Goal: Task Accomplishment & Management: Manage account settings

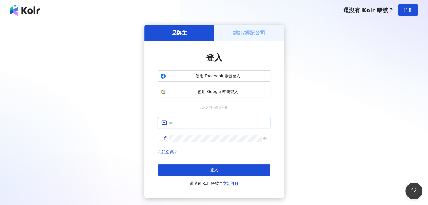
type input "**********"
click at [250, 33] on h5 "網紅/經紀公司" at bounding box center [249, 32] width 32 height 7
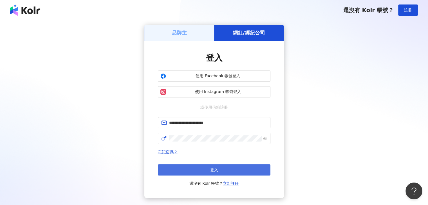
click at [231, 171] on button "登入" at bounding box center [214, 170] width 113 height 11
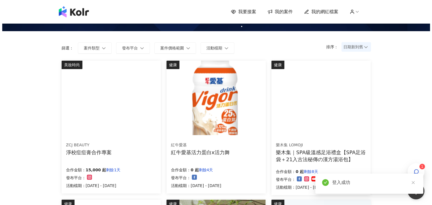
scroll to position [28, 0]
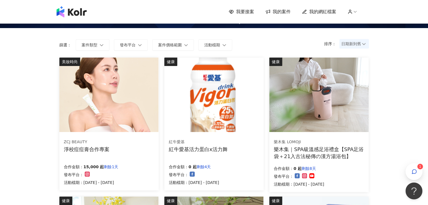
click at [100, 155] on div "ZCJ BEAUTY 淨校痘痘膏合作專案 合作金額： 15,000 起 剩餘1天 發布平台： 活動檔期：[DATE] - [DATE]" at bounding box center [108, 162] width 99 height 56
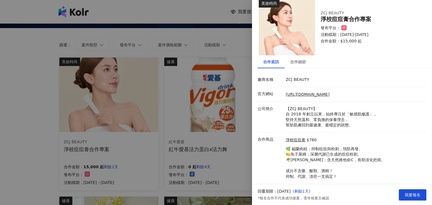
scroll to position [20, 0]
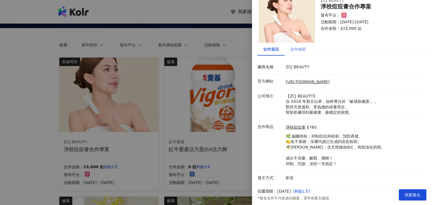
click at [306, 52] on div "合作細節" at bounding box center [298, 49] width 27 height 13
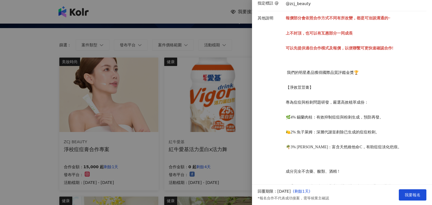
scroll to position [161, 0]
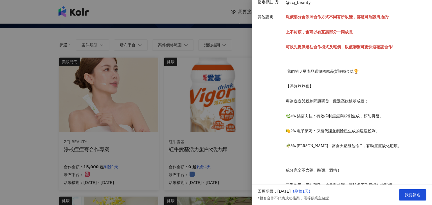
click at [250, 91] on div at bounding box center [216, 102] width 432 height 205
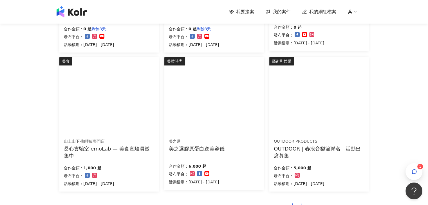
scroll to position [309, 0]
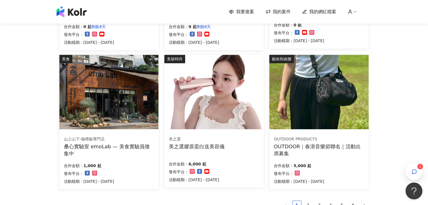
click at [205, 142] on div "美之選 美之選膠原蛋白送美容儀" at bounding box center [197, 144] width 56 height 14
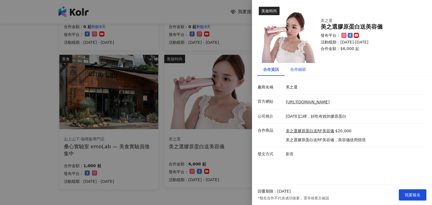
click at [294, 68] on div "合作細節" at bounding box center [298, 69] width 16 height 6
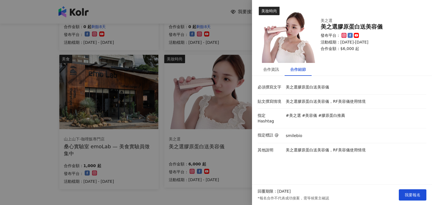
click at [231, 119] on div at bounding box center [216, 102] width 432 height 205
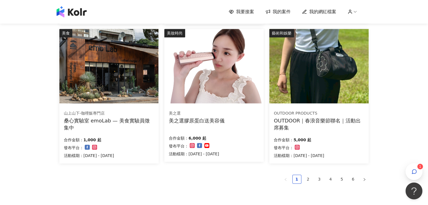
scroll to position [338, 0]
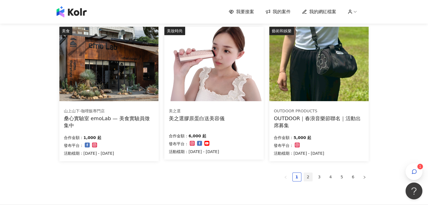
click at [308, 177] on link "2" at bounding box center [308, 177] width 8 height 8
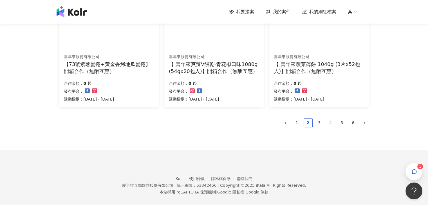
scroll to position [394, 0]
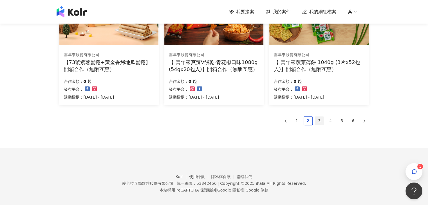
click at [319, 122] on link "3" at bounding box center [319, 121] width 8 height 8
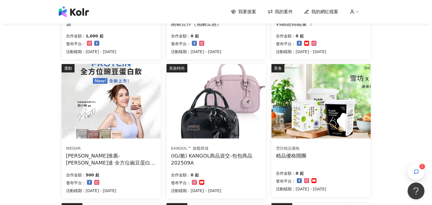
scroll to position [169, 0]
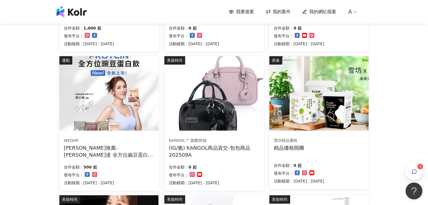
click at [221, 147] on div "(IG/脆) KANGOL商品資交-包包商品202509A" at bounding box center [214, 152] width 90 height 14
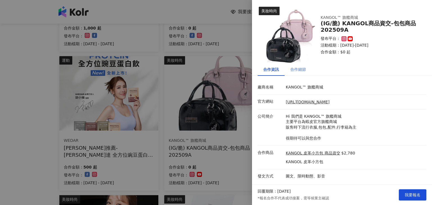
click at [297, 73] on div "合作細節" at bounding box center [298, 69] width 27 height 13
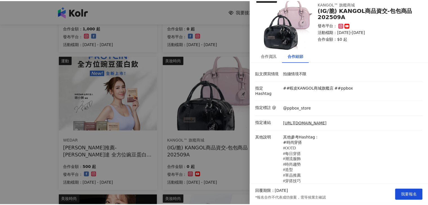
scroll to position [0, 0]
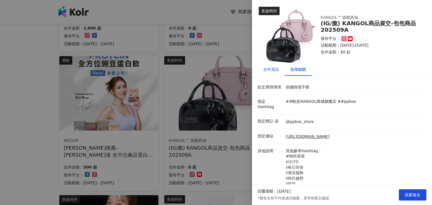
click at [275, 68] on div "合作資訊" at bounding box center [271, 69] width 16 height 6
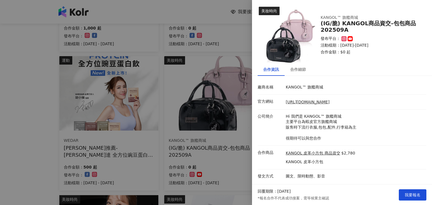
click at [245, 106] on div at bounding box center [216, 102] width 432 height 205
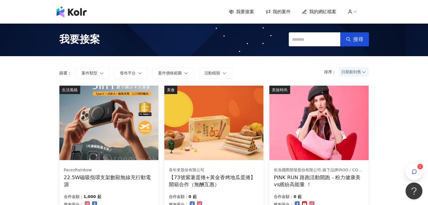
click at [278, 11] on span "我的案件" at bounding box center [282, 12] width 18 height 6
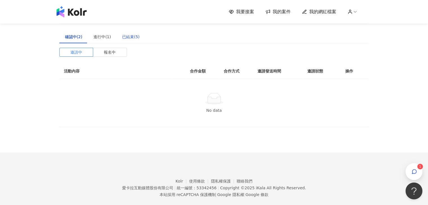
click at [131, 36] on div "已結束(5)" at bounding box center [130, 37] width 17 height 6
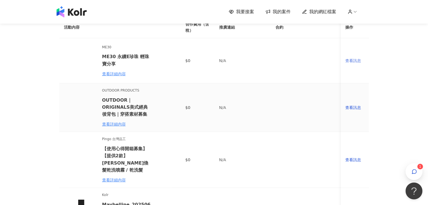
scroll to position [28, 0]
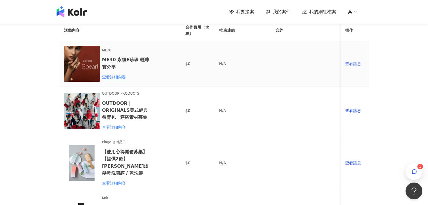
click at [353, 62] on div "查看訊息" at bounding box center [354, 64] width 19 height 6
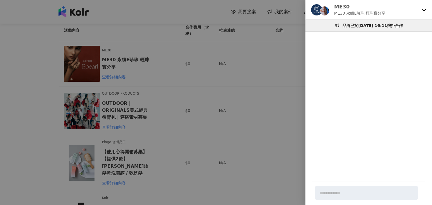
click at [288, 56] on div at bounding box center [216, 102] width 432 height 205
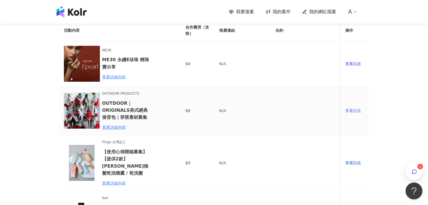
click at [352, 111] on div "查看訊息" at bounding box center [354, 111] width 19 height 6
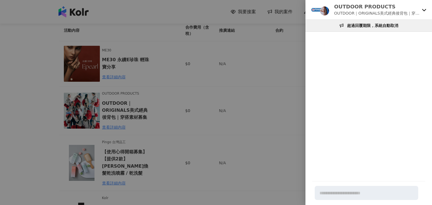
click at [296, 111] on div at bounding box center [216, 102] width 432 height 205
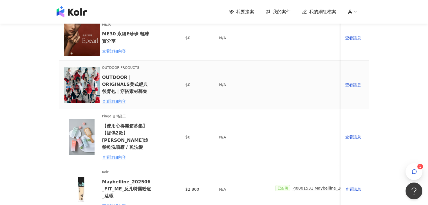
scroll to position [56, 0]
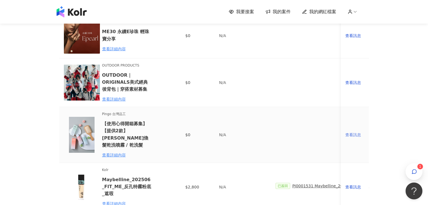
click at [353, 133] on div "查看訊息" at bounding box center [354, 135] width 19 height 6
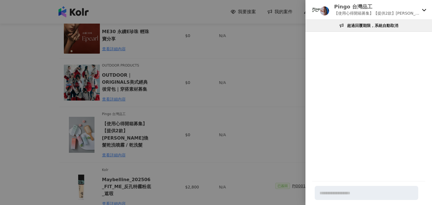
click at [287, 122] on div at bounding box center [216, 102] width 432 height 205
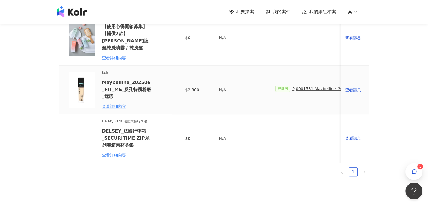
scroll to position [169, 0]
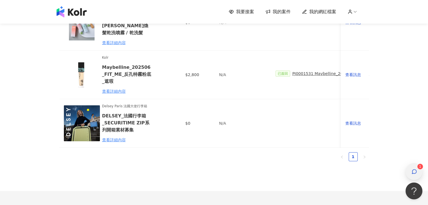
click at [416, 170] on icon "button" at bounding box center [414, 172] width 6 height 6
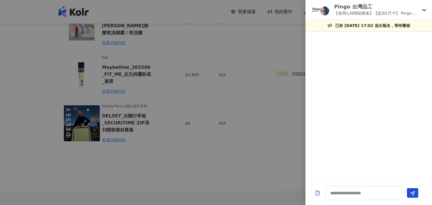
click at [280, 175] on div at bounding box center [216, 102] width 432 height 205
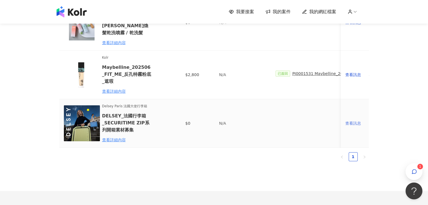
click at [352, 125] on div "查看訊息" at bounding box center [354, 123] width 19 height 6
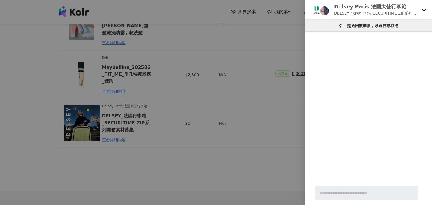
click at [302, 149] on div at bounding box center [216, 102] width 432 height 205
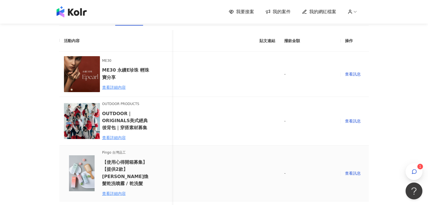
scroll to position [0, 0]
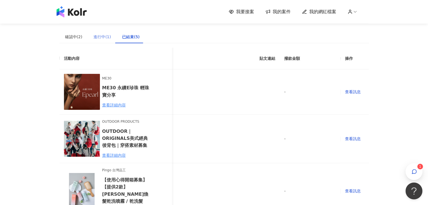
click at [93, 40] on div "進行中(1)" at bounding box center [102, 36] width 29 height 13
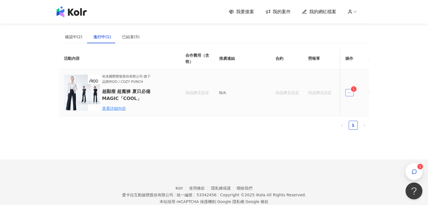
click at [348, 94] on icon "ellipsis" at bounding box center [349, 93] width 4 height 4
click at [362, 118] on div "傳訊 1" at bounding box center [359, 118] width 21 height 6
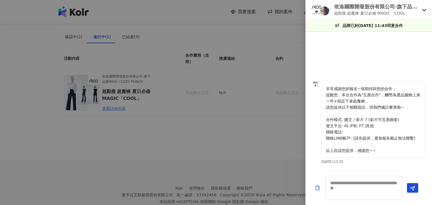
click at [290, 150] on div at bounding box center [216, 102] width 432 height 205
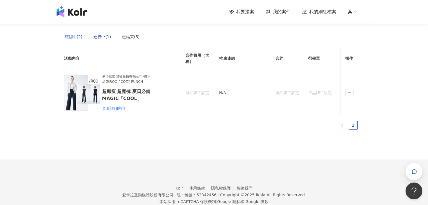
click at [73, 37] on div "確認中(2)" at bounding box center [73, 37] width 17 height 6
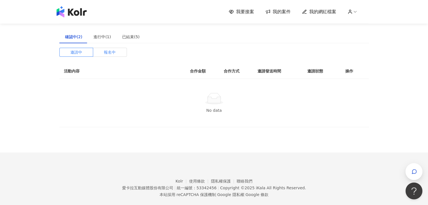
click at [99, 53] on label "報名中" at bounding box center [110, 52] width 34 height 9
